Goal: Task Accomplishment & Management: Manage account settings

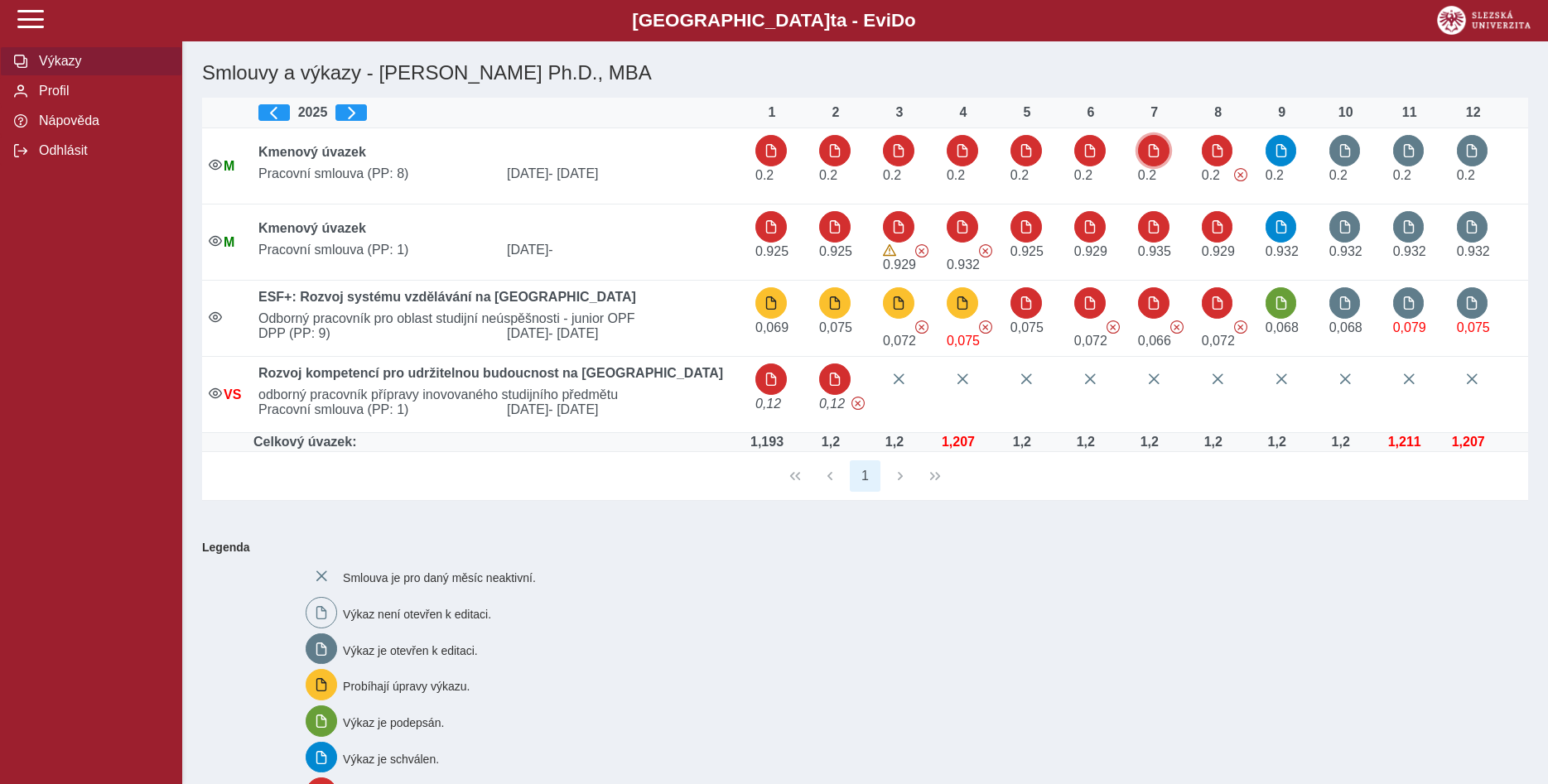
click at [1151, 149] on span "button" at bounding box center [1153, 150] width 13 height 13
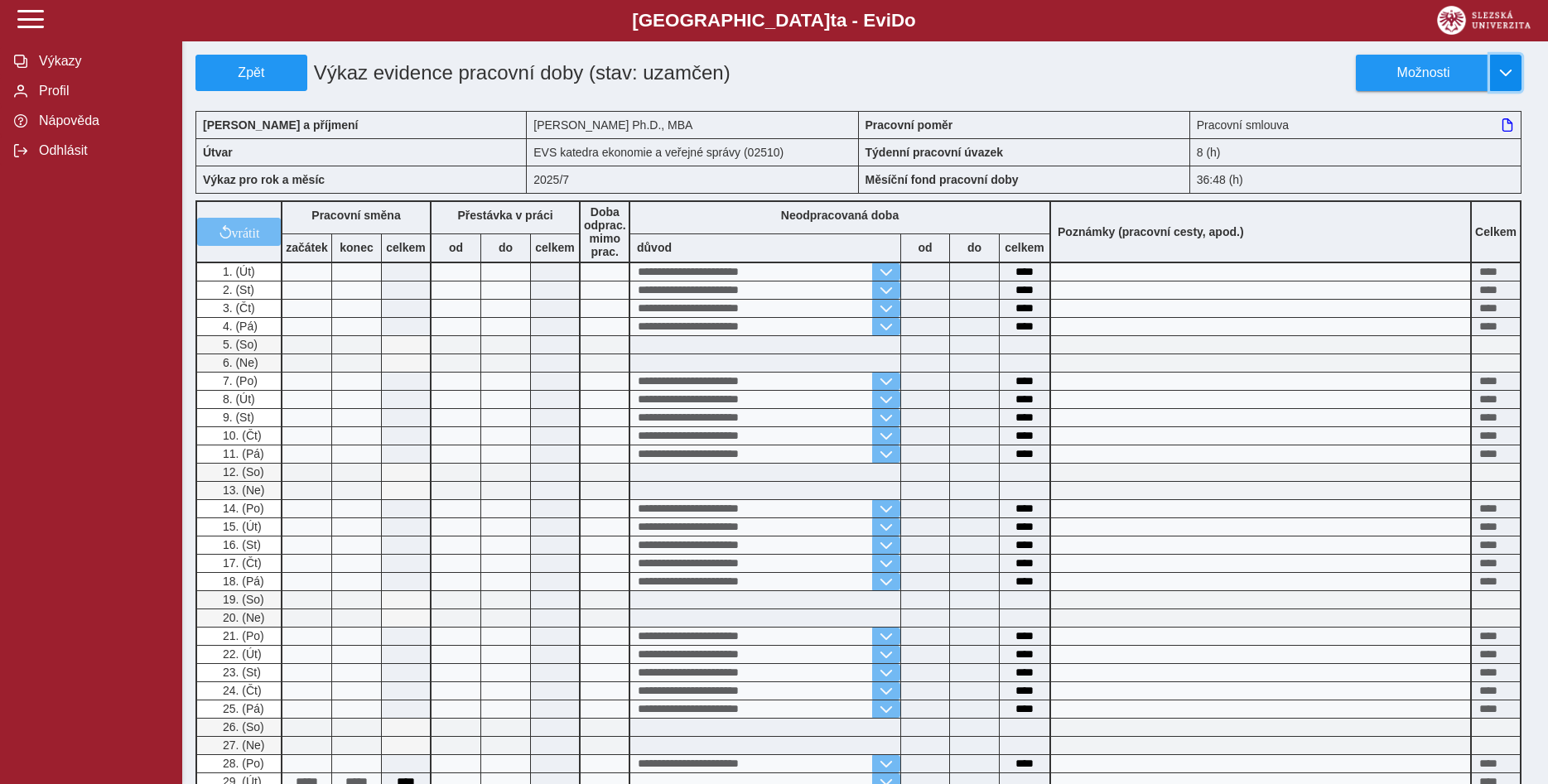
click at [1507, 72] on span "button" at bounding box center [1506, 72] width 13 height 13
click at [1448, 143] on span "Stáhnout PDF" at bounding box center [1430, 144] width 84 height 13
click at [255, 73] on span "Zpět" at bounding box center [251, 73] width 97 height 15
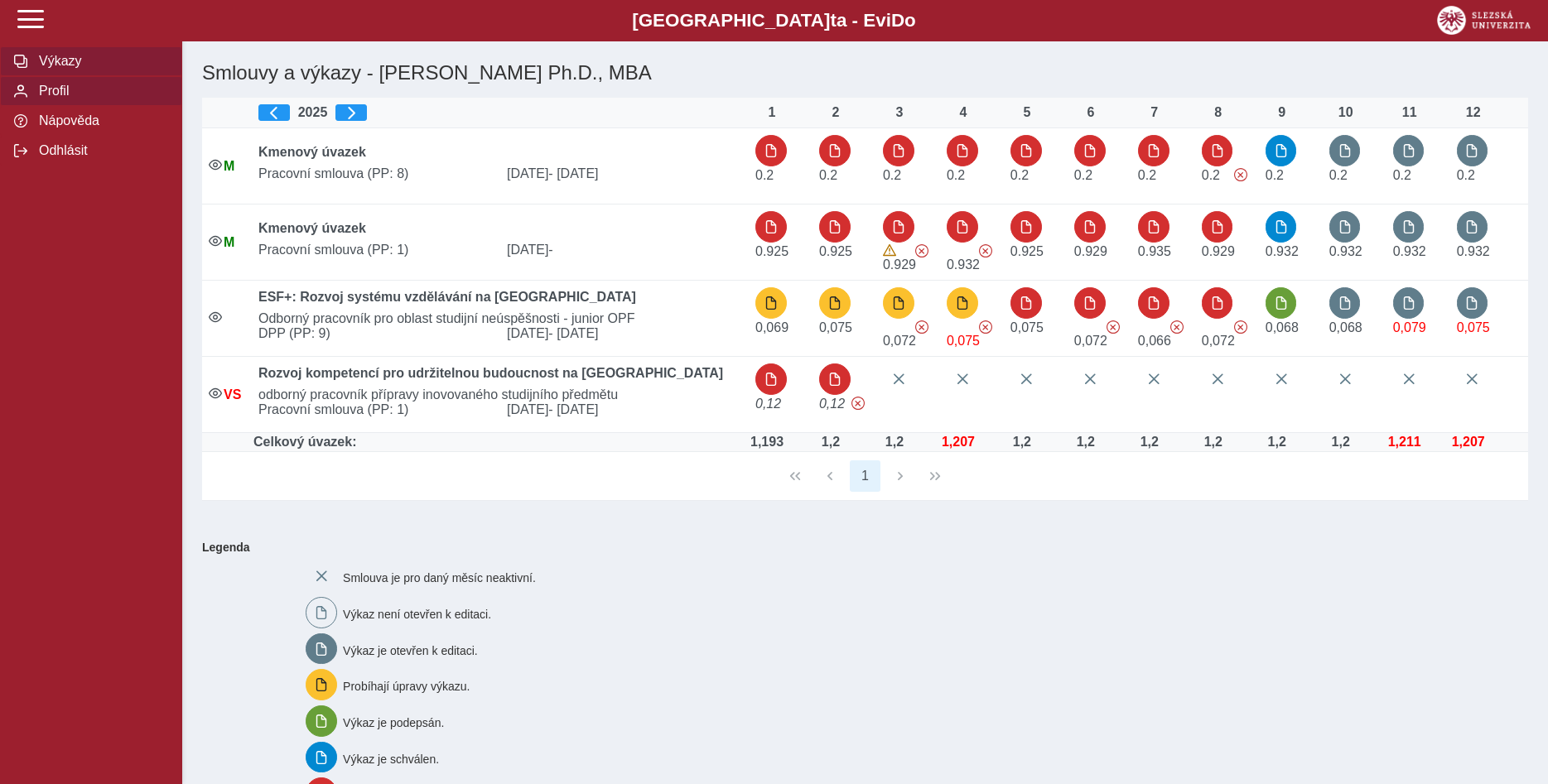
click at [68, 99] on span "Profil" at bounding box center [101, 91] width 134 height 15
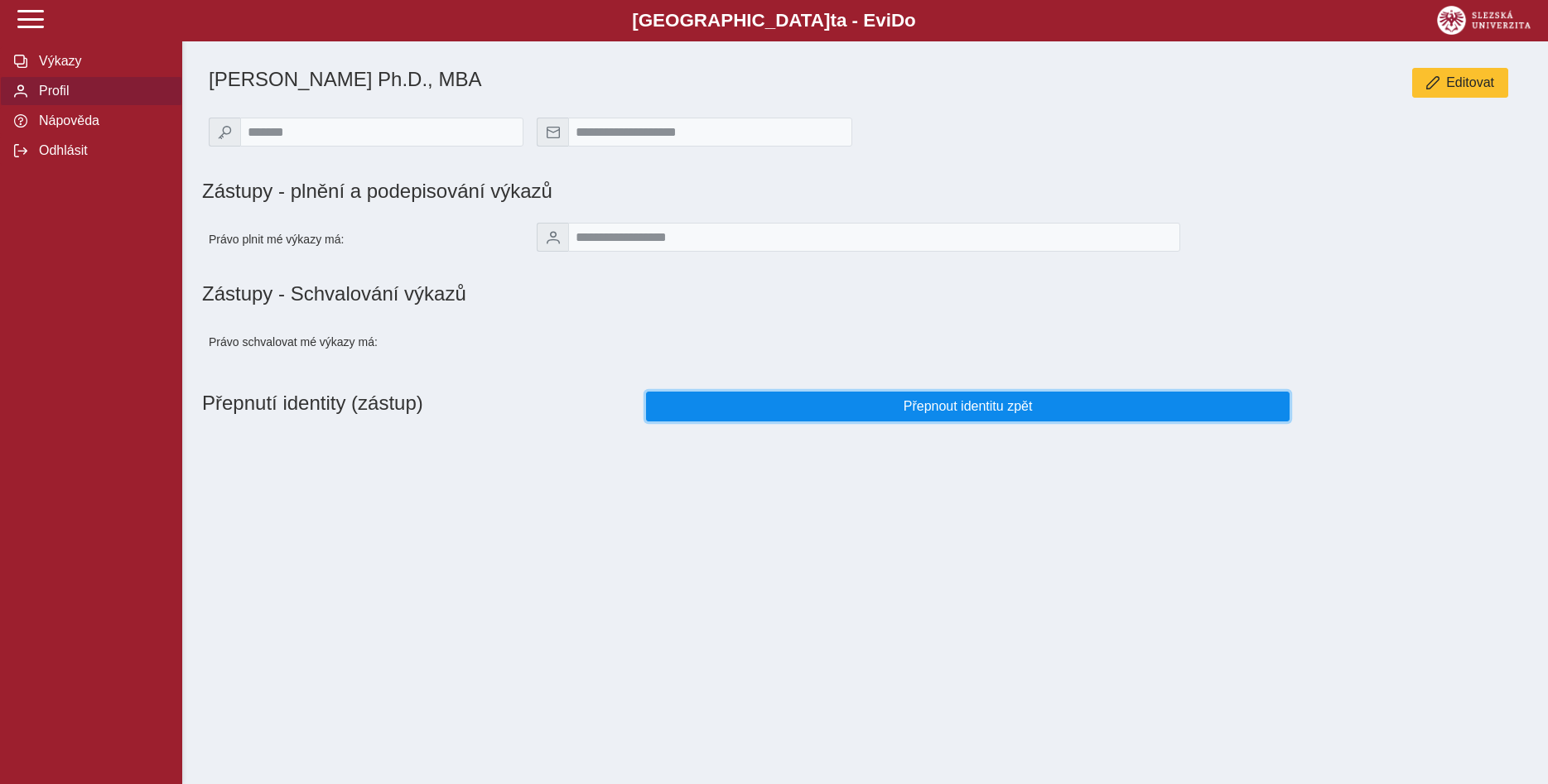
drag, startPoint x: 950, startPoint y: 416, endPoint x: 958, endPoint y: 416, distance: 8.0
click at [950, 414] on span "Přepnout identitu zpět" at bounding box center [968, 406] width 615 height 15
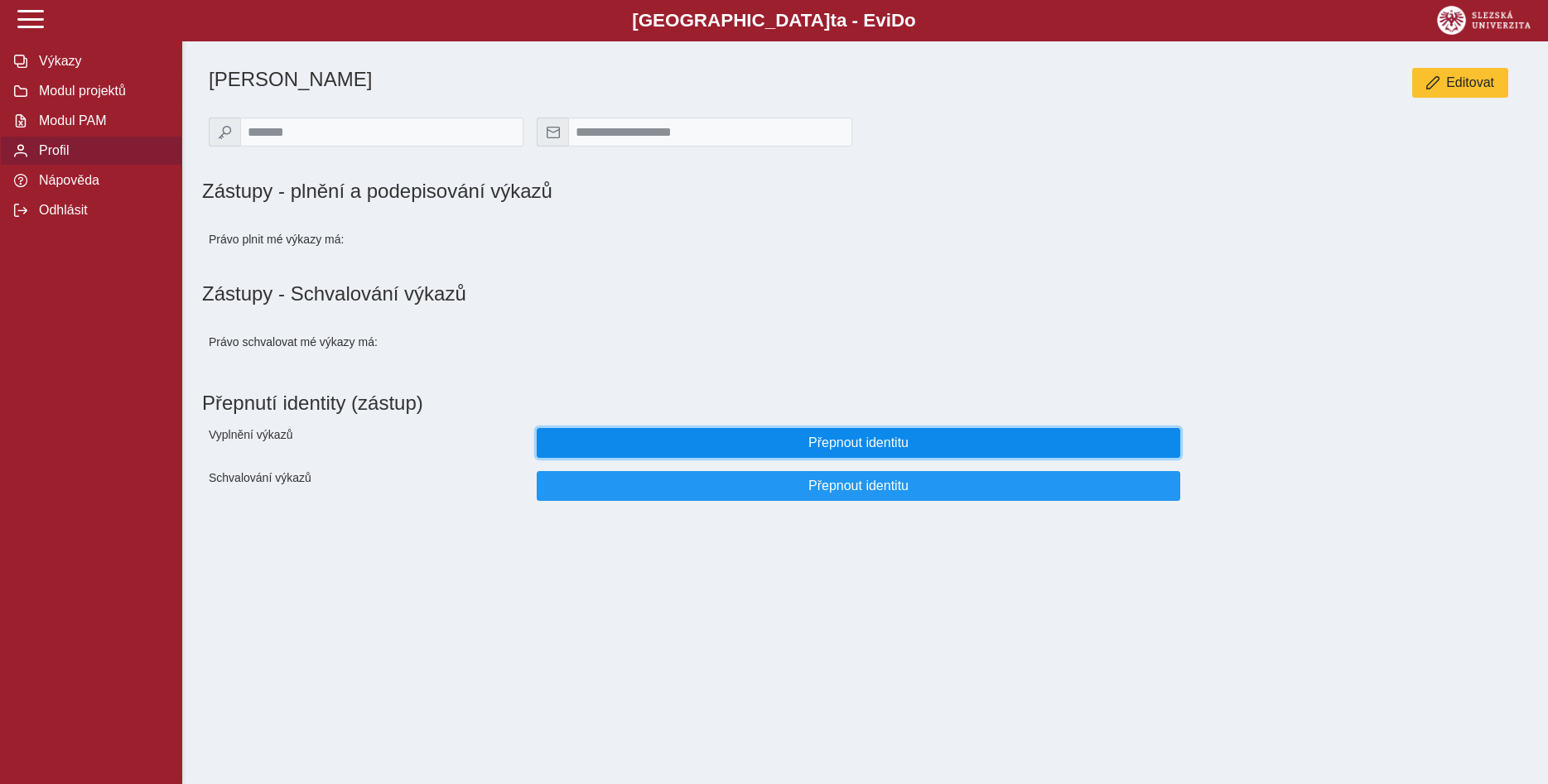
click at [909, 449] on span "Přepnout identitu" at bounding box center [858, 443] width 615 height 15
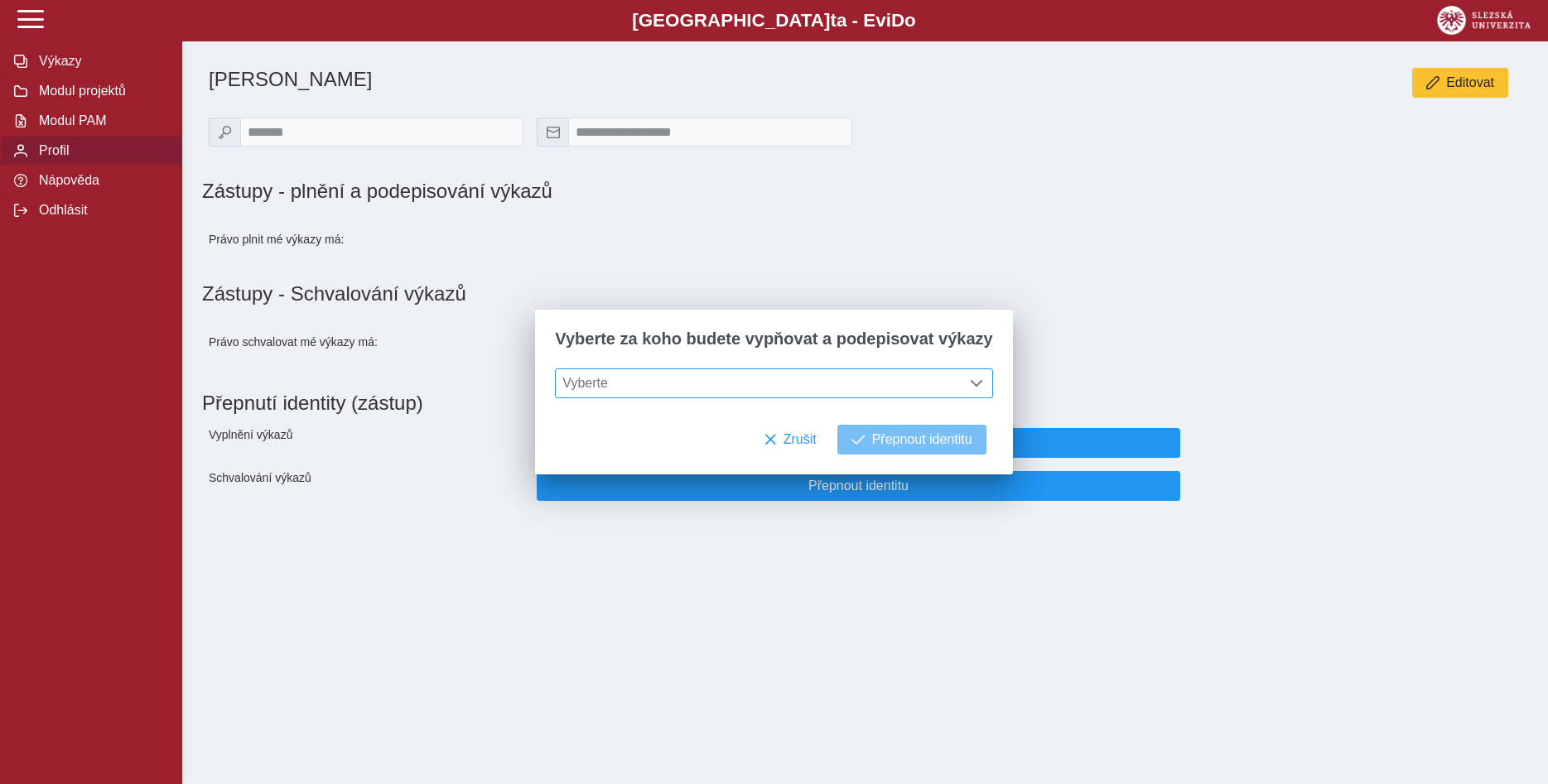
click at [970, 382] on span at bounding box center [976, 384] width 13 height 13
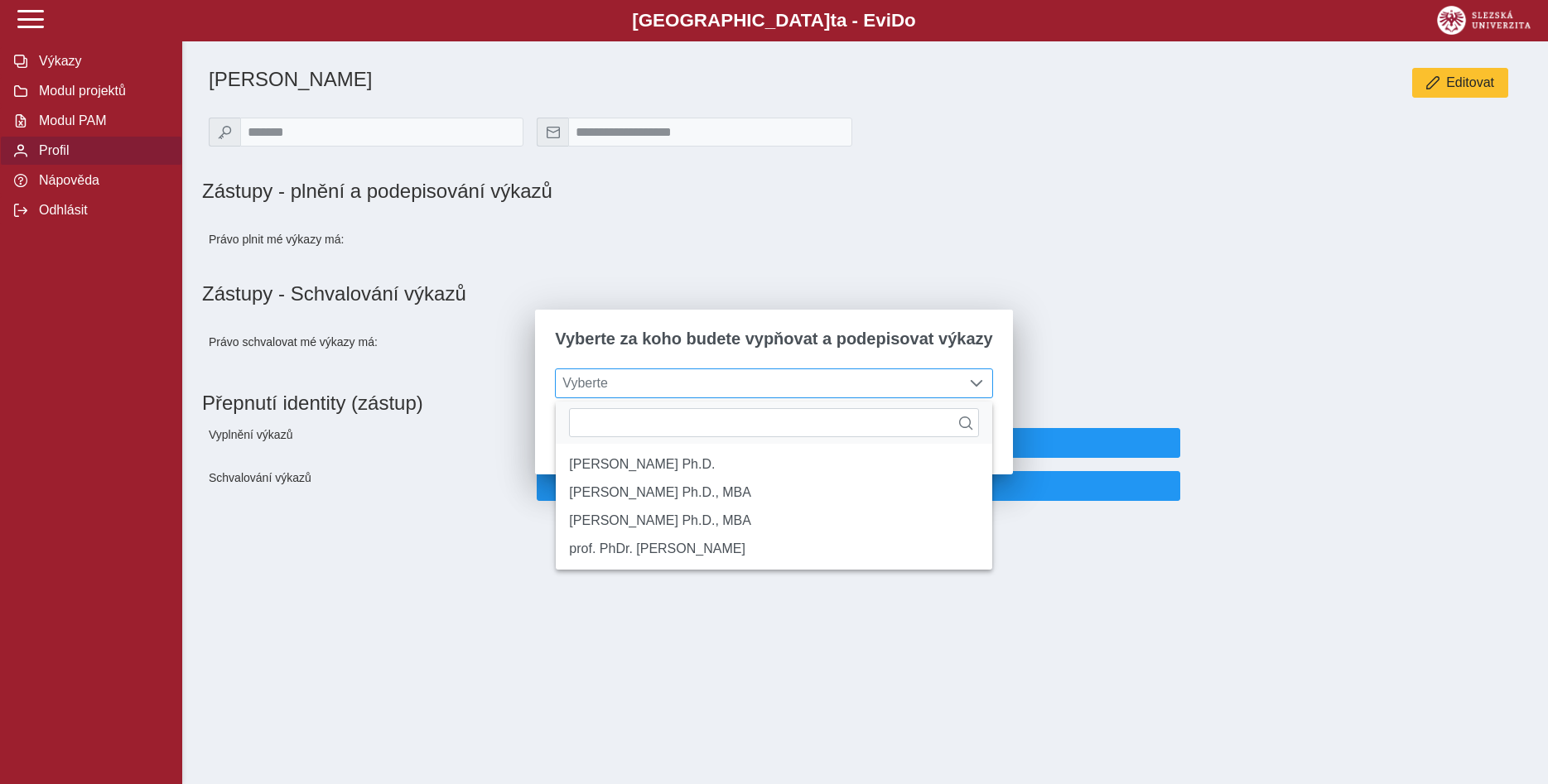
scroll to position [10, 68]
click at [856, 563] on li "prof. PhDr. [PERSON_NAME]" at bounding box center [773, 549] width 435 height 28
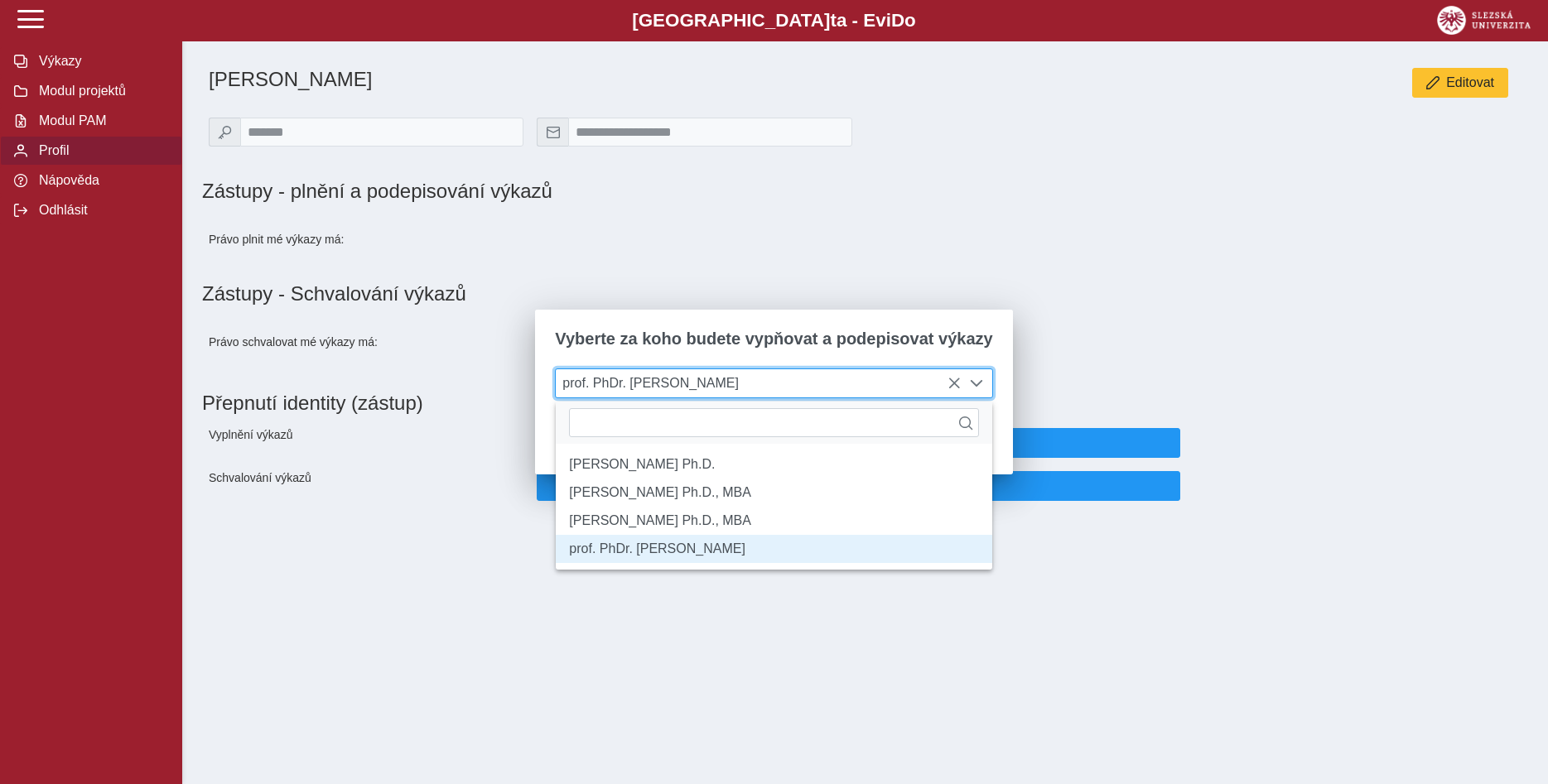
scroll to position [9, 68]
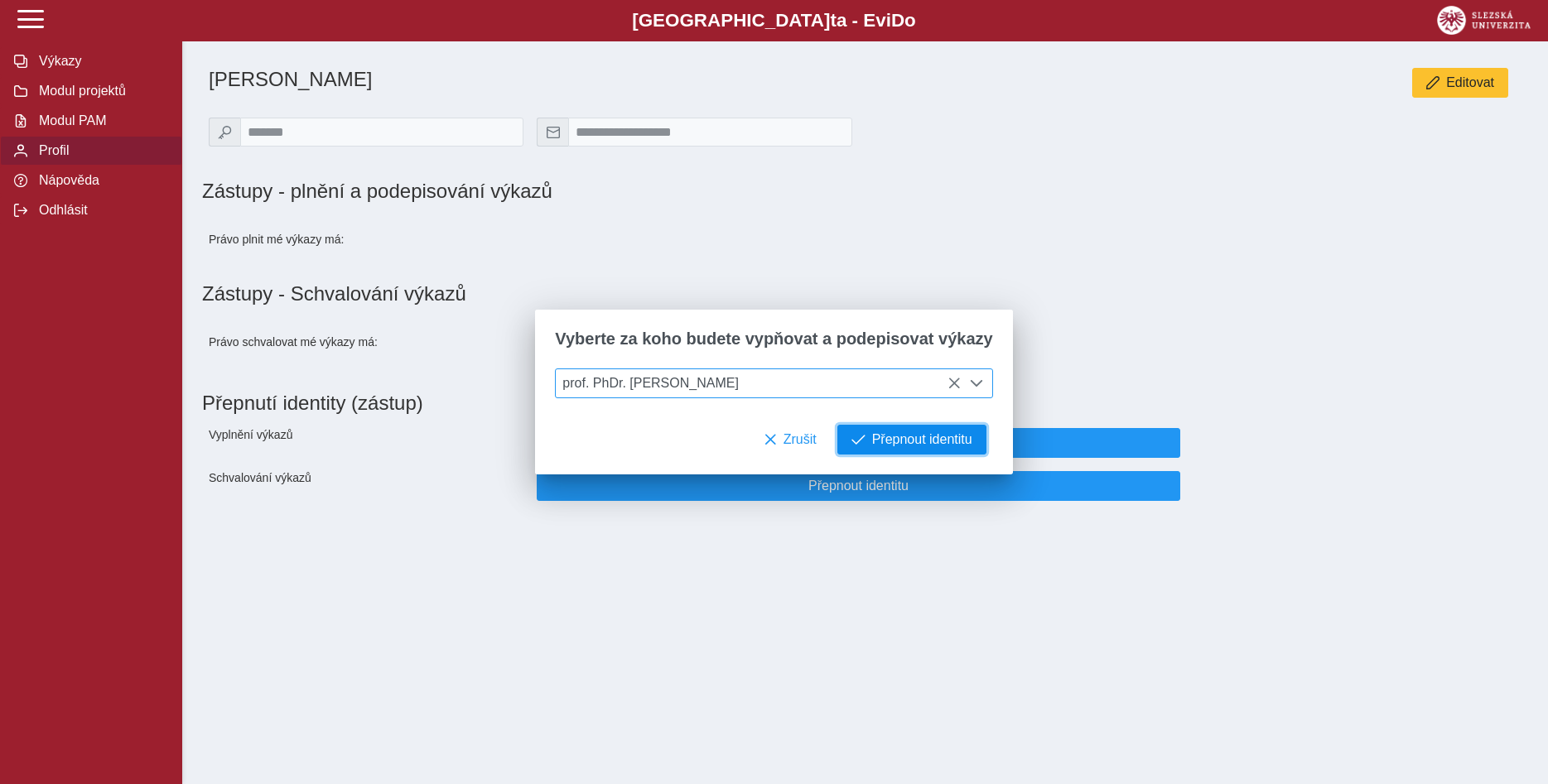
click at [912, 441] on span "Přepnout identitu" at bounding box center [922, 440] width 101 height 15
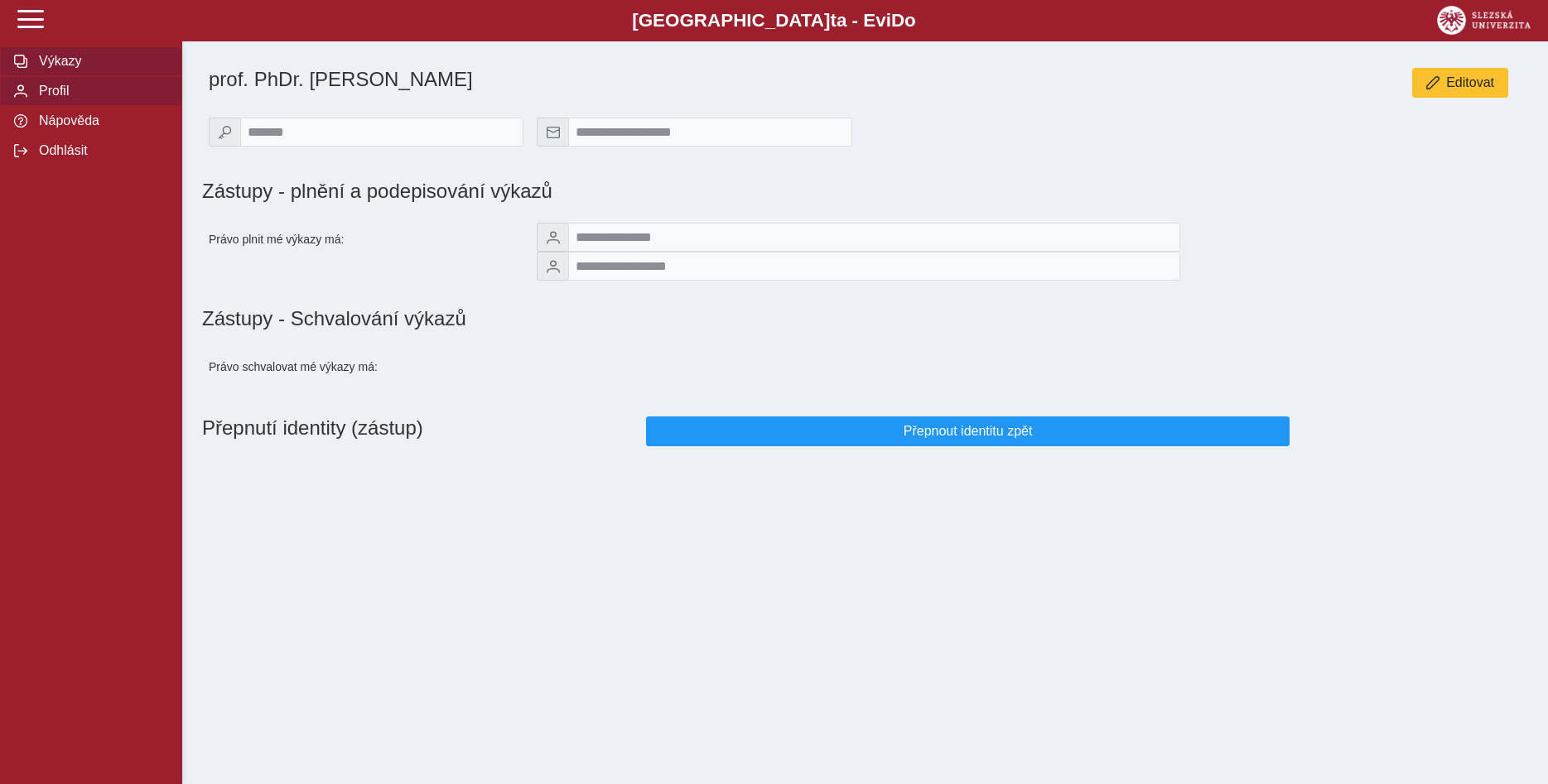
click at [71, 69] on span "Výkazy" at bounding box center [101, 61] width 134 height 15
